Goal: Information Seeking & Learning: Learn about a topic

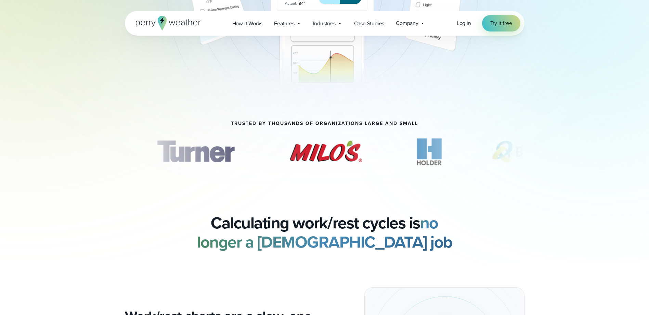
scroll to position [308, 0]
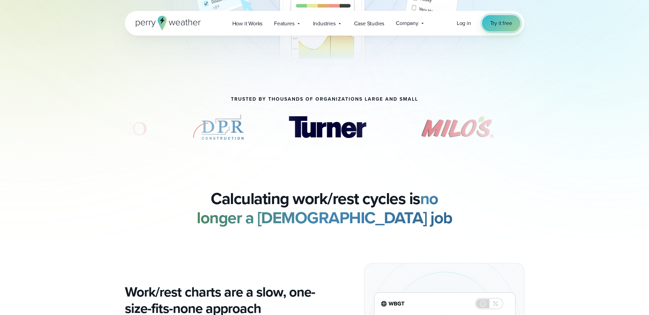
click at [494, 16] on link "Try it free" at bounding box center [501, 23] width 38 height 16
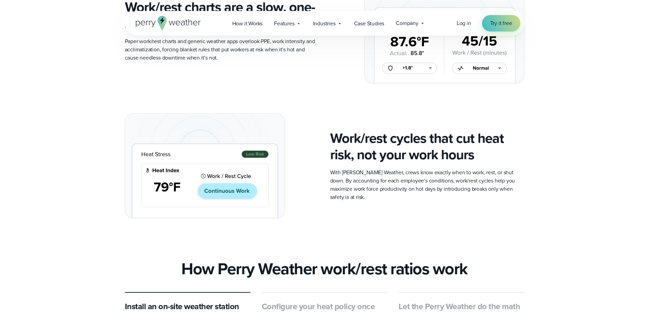
scroll to position [752, 0]
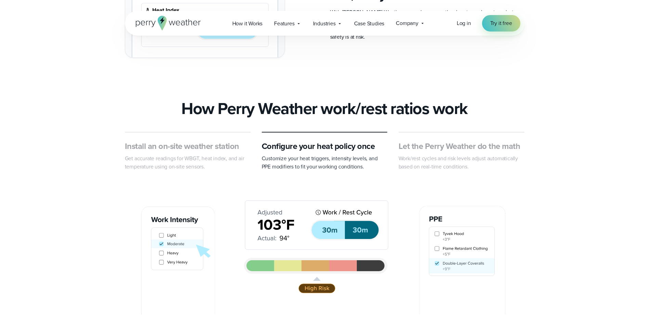
click at [166, 154] on p "Get accurate readings for WBGT, heat index, and air temperature using on-site s…" at bounding box center [188, 162] width 126 height 16
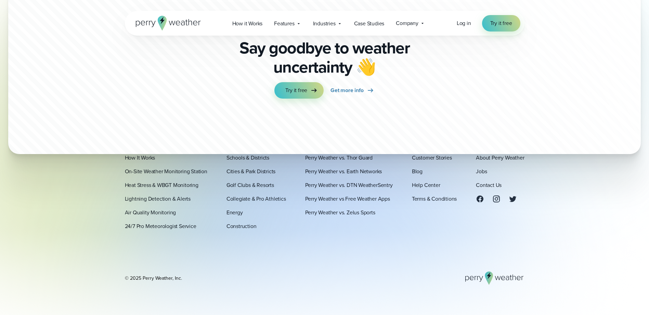
scroll to position [2431, 0]
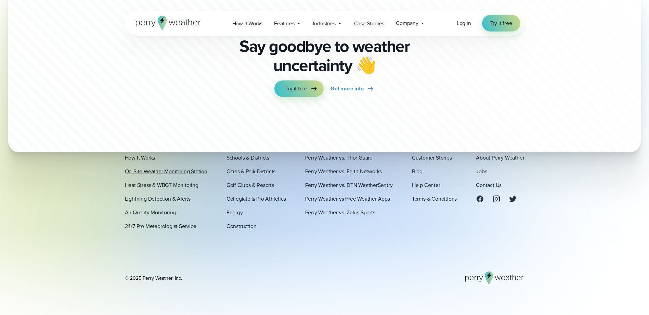
click at [134, 169] on link "On-Site Weather Monitoring Station" at bounding box center [166, 171] width 82 height 8
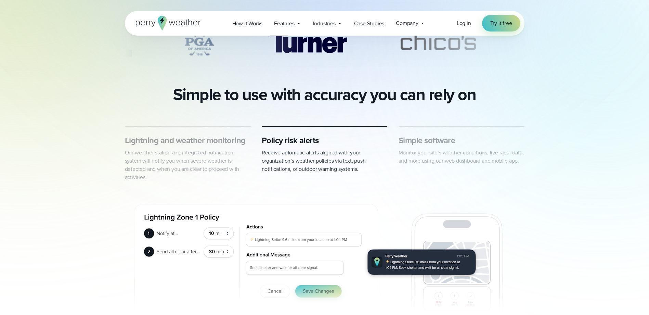
scroll to position [342, 0]
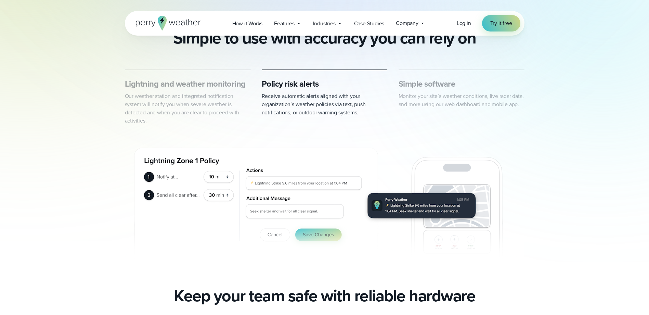
click at [216, 177] on img "2 of 3" at bounding box center [324, 200] width 399 height 135
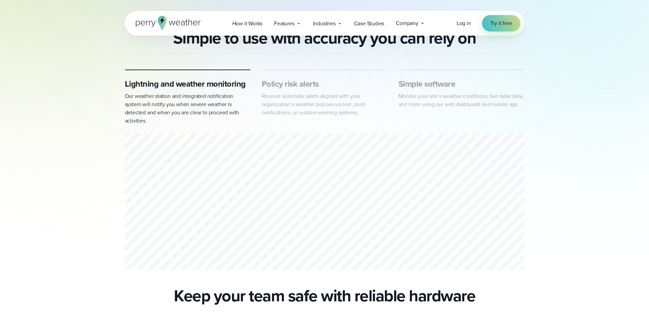
click at [596, 128] on div "Lightning and weather monitoring Our weather station and integrated notificatio…" at bounding box center [324, 170] width 649 height 203
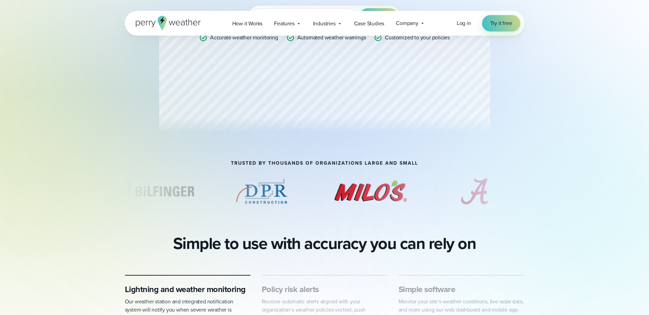
scroll to position [239, 0]
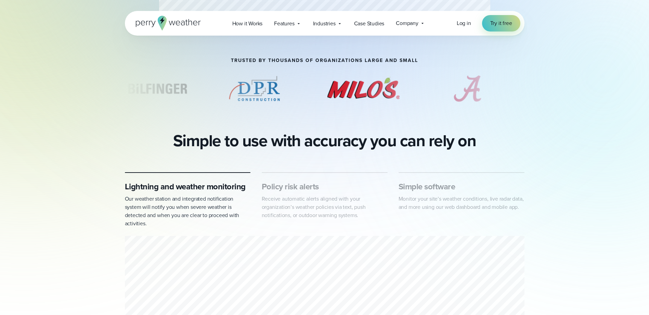
click at [319, 201] on p "Receive automatic alerts aligned with your organization’s weather policies via …" at bounding box center [325, 207] width 126 height 25
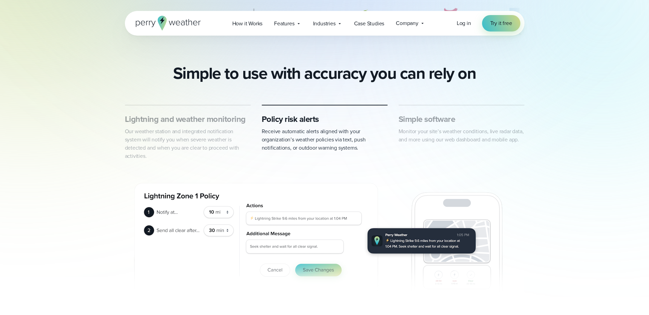
scroll to position [308, 0]
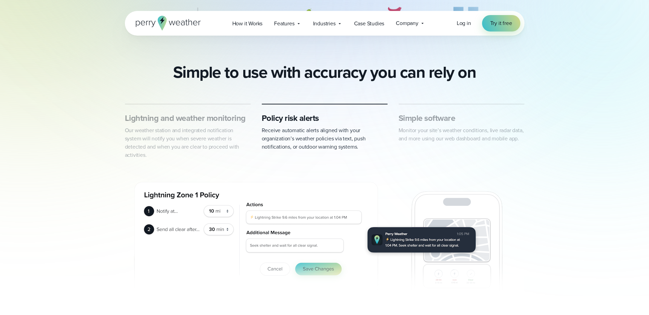
click at [422, 145] on div "Simple software Monitor your site’s weather conditions, live radar data, and mo…" at bounding box center [461, 131] width 126 height 55
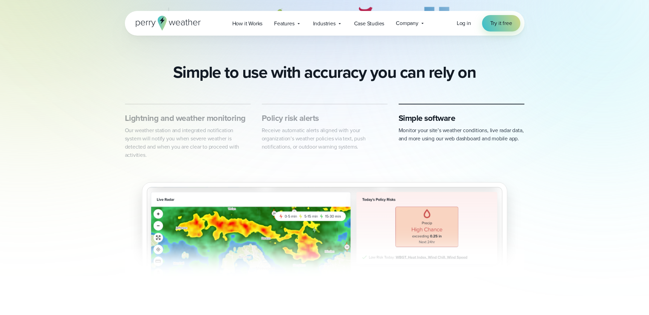
click at [288, 134] on p "Receive automatic alerts aligned with your organization’s weather policies via …" at bounding box center [325, 138] width 126 height 25
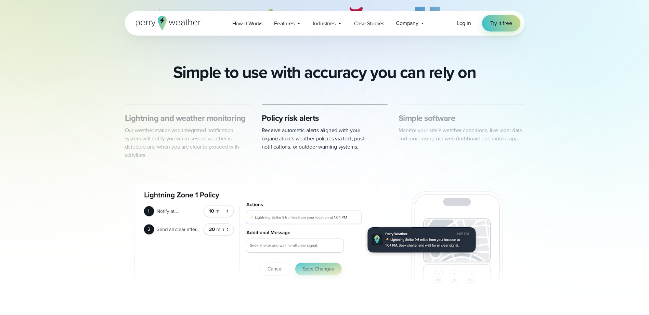
click at [205, 126] on div "Lightning and weather monitoring Our weather station and integrated notificatio…" at bounding box center [188, 136] width 126 height 47
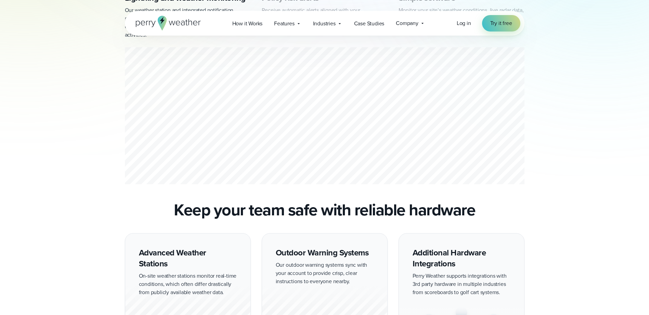
scroll to position [445, 0]
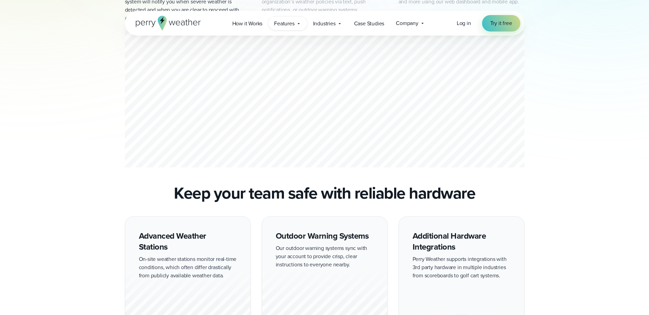
click at [293, 26] on span "Features" at bounding box center [284, 23] width 20 height 8
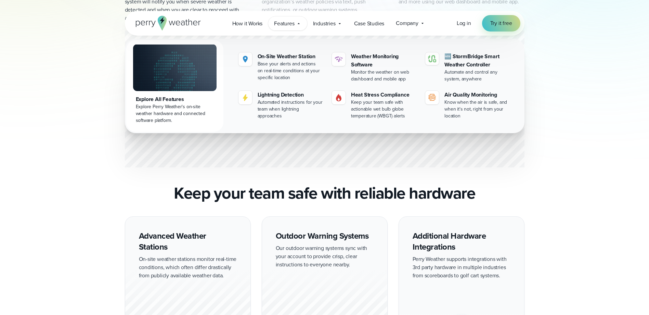
click at [293, 26] on span "Features" at bounding box center [284, 23] width 20 height 8
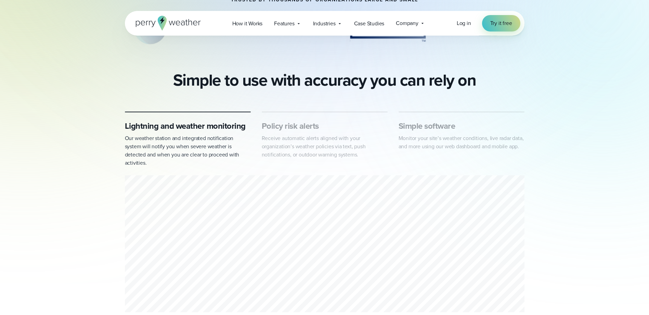
scroll to position [308, 0]
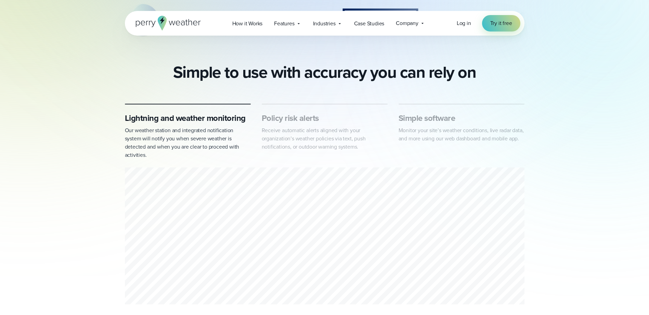
click at [335, 144] on p "Receive automatic alerts aligned with your organization’s weather policies via …" at bounding box center [325, 138] width 126 height 25
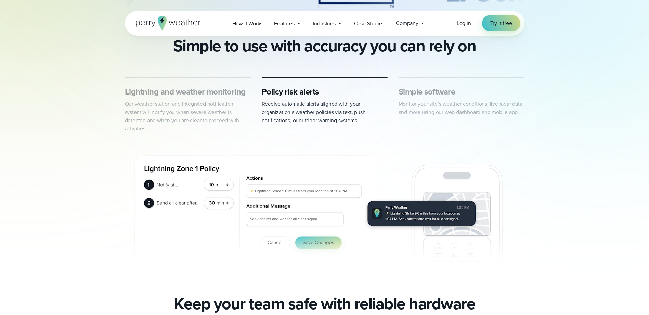
scroll to position [342, 0]
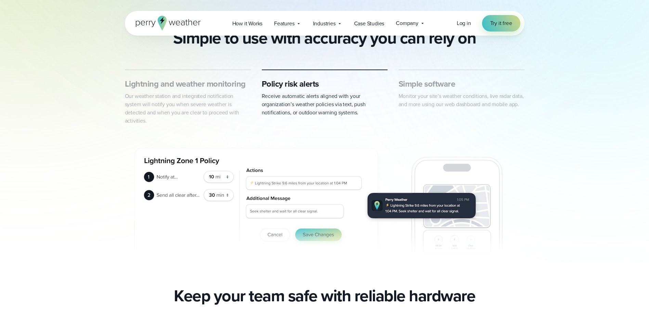
click at [198, 112] on p "Our weather station and integrated notification system will notify you when sev…" at bounding box center [188, 108] width 126 height 33
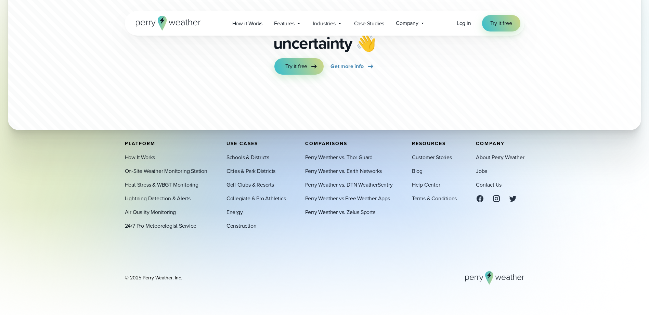
scroll to position [2101, 0]
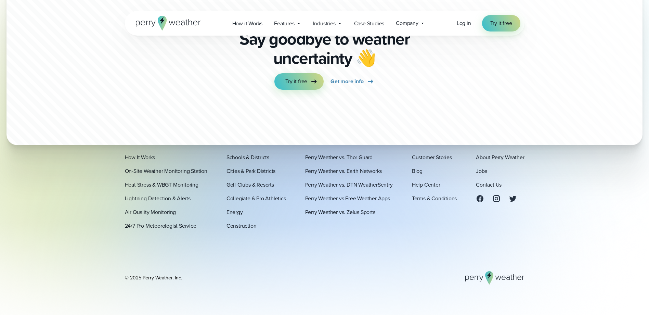
drag, startPoint x: 66, startPoint y: 175, endPoint x: 67, endPoint y: 170, distance: 5.6
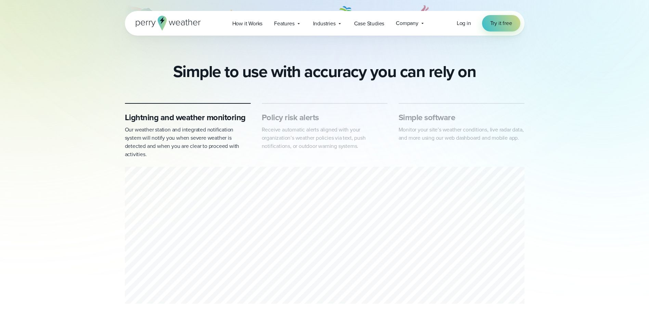
scroll to position [342, 0]
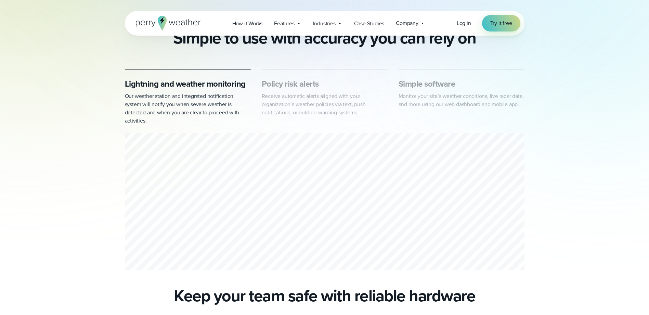
click at [312, 106] on p "Receive automatic alerts aligned with your organization’s weather policies via …" at bounding box center [325, 104] width 126 height 25
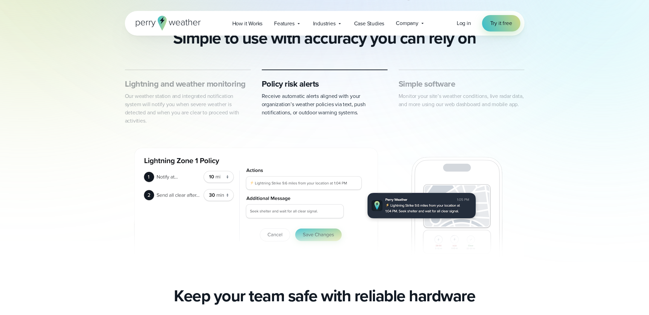
click at [211, 107] on p "Our weather station and integrated notification system will notify you when sev…" at bounding box center [188, 108] width 126 height 33
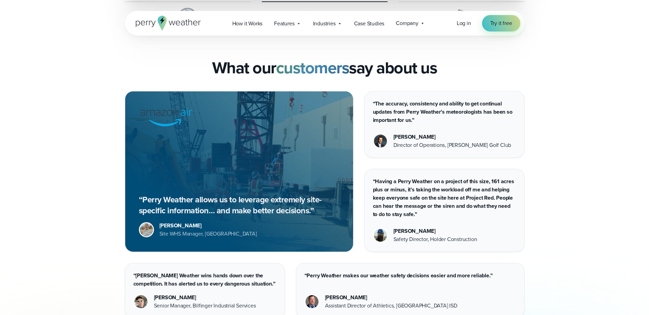
scroll to position [2018, 0]
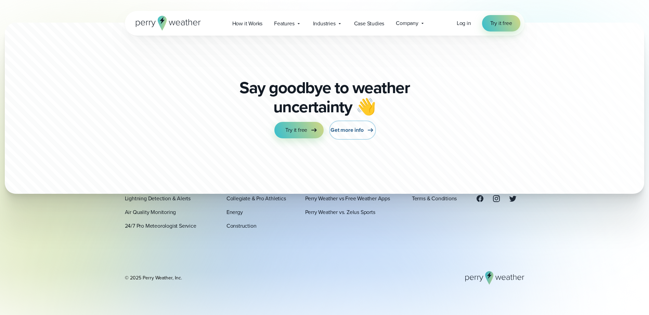
click at [339, 131] on span "Get more info" at bounding box center [346, 130] width 33 height 8
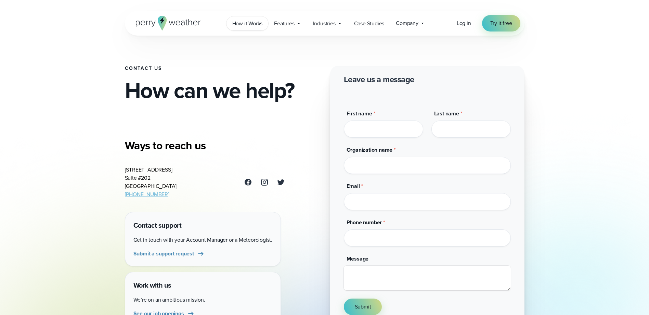
click at [255, 25] on span "How it Works" at bounding box center [247, 23] width 30 height 8
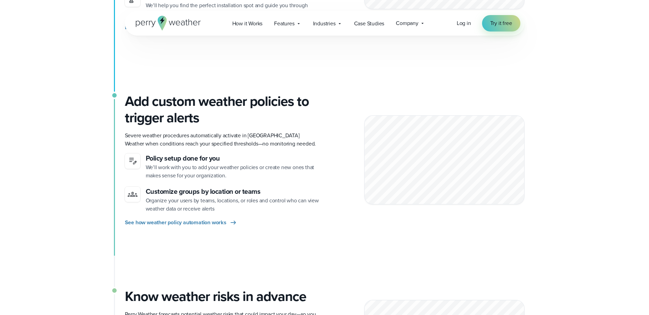
scroll to position [376, 0]
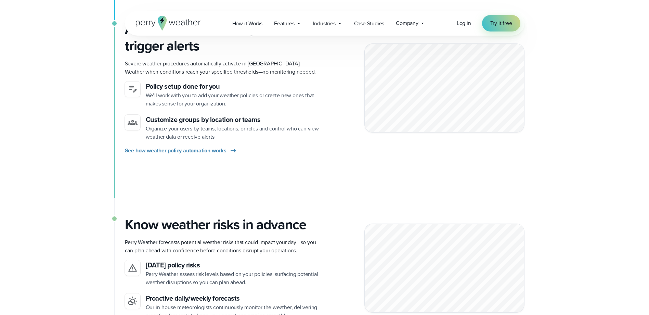
drag, startPoint x: 70, startPoint y: 136, endPoint x: 71, endPoint y: 126, distance: 10.3
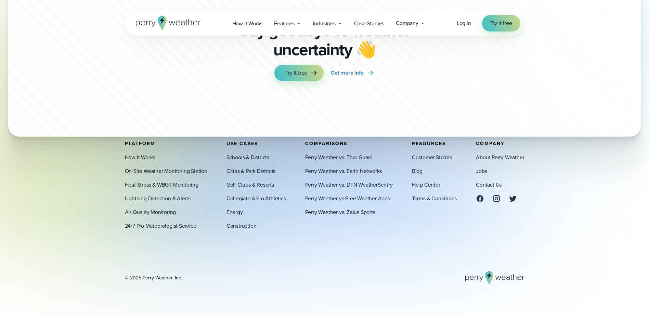
scroll to position [1890, 0]
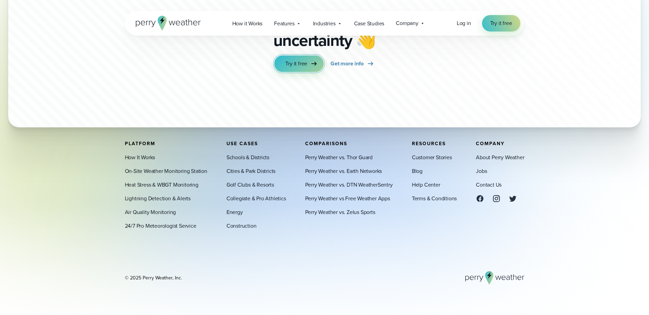
click at [294, 60] on span "Try it free" at bounding box center [296, 64] width 22 height 8
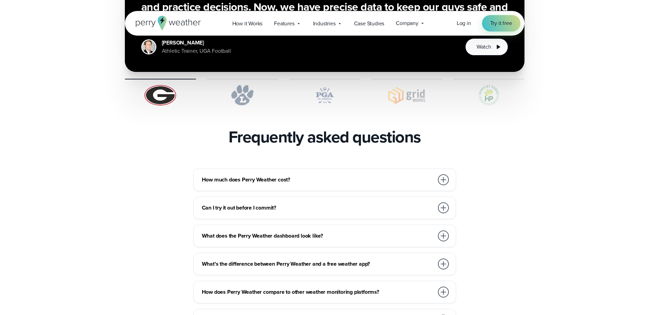
scroll to position [1436, 0]
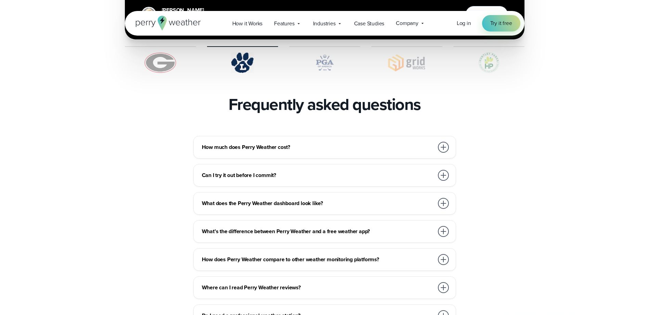
click at [282, 143] on h3 "How much does Perry Weather cost?" at bounding box center [318, 147] width 232 height 8
